Goal: Task Accomplishment & Management: Manage account settings

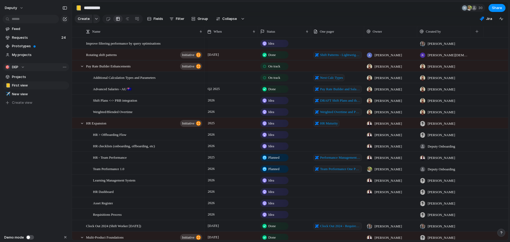
click at [24, 66] on div "🎯 DEP" at bounding box center [15, 67] width 20 height 5
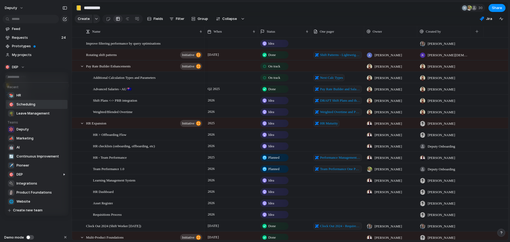
click at [30, 104] on span "Scheduling" at bounding box center [25, 104] width 19 height 5
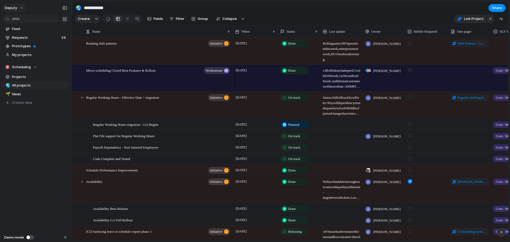
click at [20, 7] on button "deputy" at bounding box center [14, 8] width 24 height 9
click at [21, 22] on span "Settings" at bounding box center [19, 19] width 15 height 5
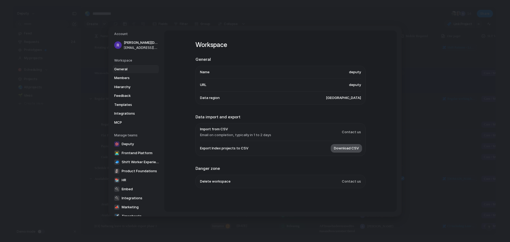
click at [351, 149] on span "Download CSV" at bounding box center [346, 148] width 25 height 5
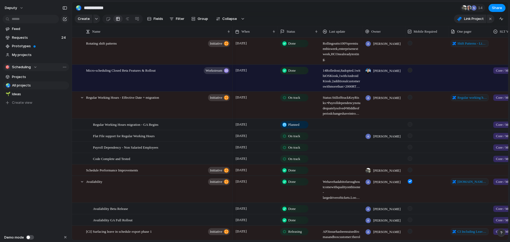
click at [37, 66] on button "🎯 Scheduling" at bounding box center [36, 67] width 66 height 8
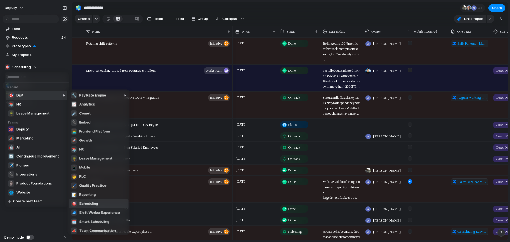
click at [44, 95] on div at bounding box center [56, 162] width 24 height 145
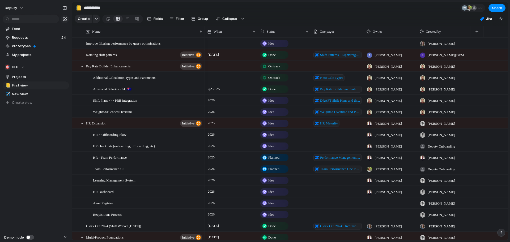
click at [302, 12] on section "**********" at bounding box center [290, 8] width 437 height 12
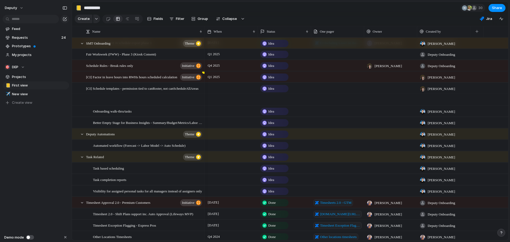
scroll to position [3518, 0]
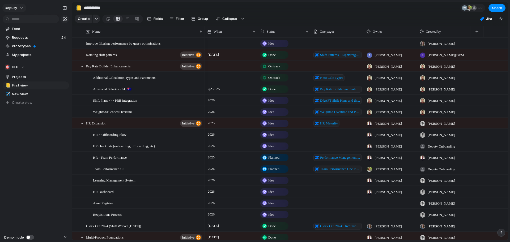
click at [20, 7] on button "deputy" at bounding box center [14, 8] width 24 height 9
click at [28, 21] on li "Settings" at bounding box center [26, 20] width 44 height 9
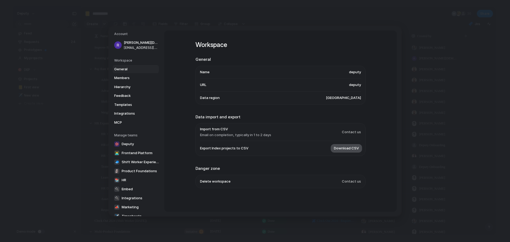
click at [351, 147] on span "Download CSV" at bounding box center [346, 148] width 25 height 5
